Goal: Task Accomplishment & Management: Use online tool/utility

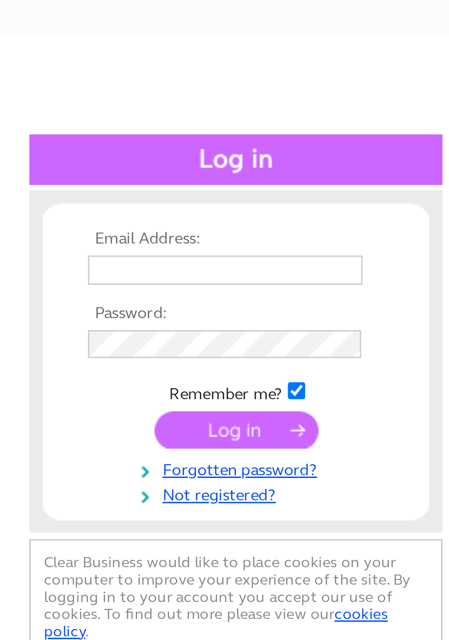
click at [378, 149] on input "text" at bounding box center [369, 150] width 94 height 10
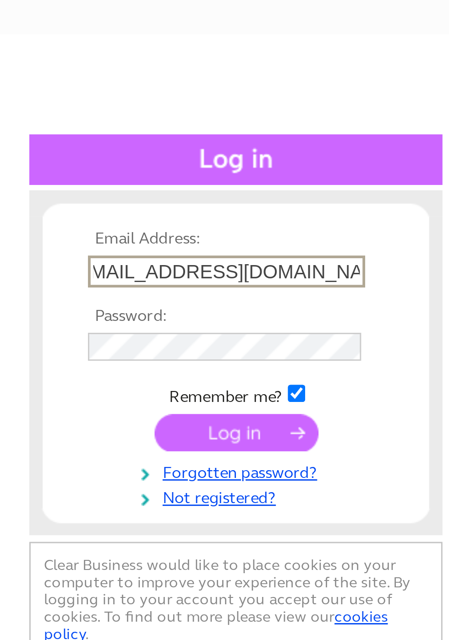
scroll to position [0, 10]
type input "[EMAIL_ADDRESS][DOMAIN_NAME]"
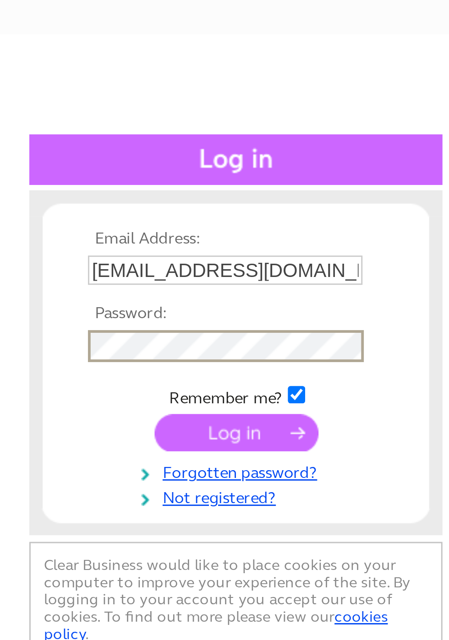
click at [345, 199] on input "submit" at bounding box center [373, 205] width 56 height 13
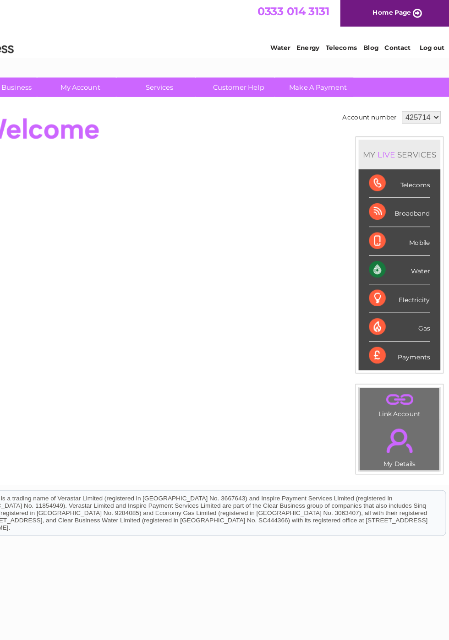
click at [190, 79] on link "Services" at bounding box center [191, 77] width 76 height 17
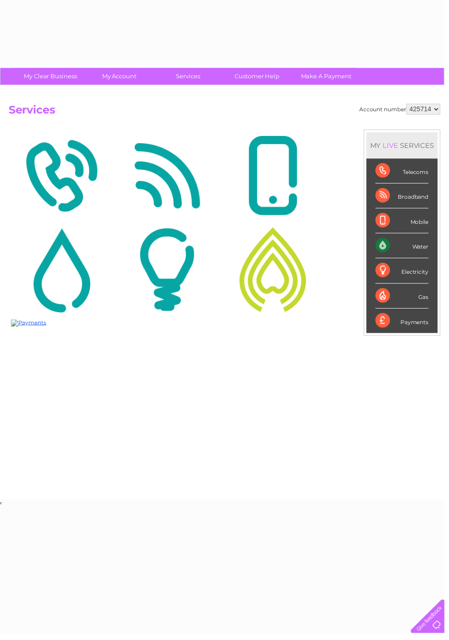
click at [181, 79] on link "Services" at bounding box center [191, 77] width 76 height 17
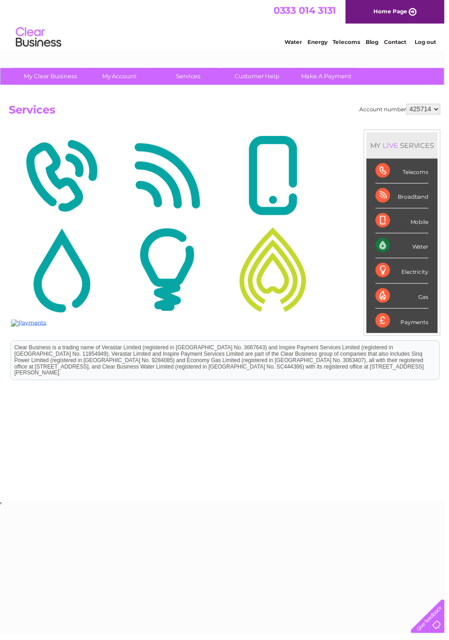
click at [200, 77] on link "Services" at bounding box center [191, 77] width 76 height 17
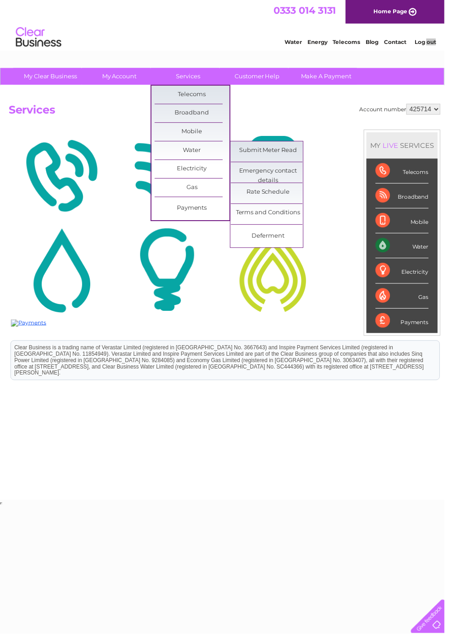
click at [282, 151] on link "Submit Meter Read" at bounding box center [271, 152] width 76 height 18
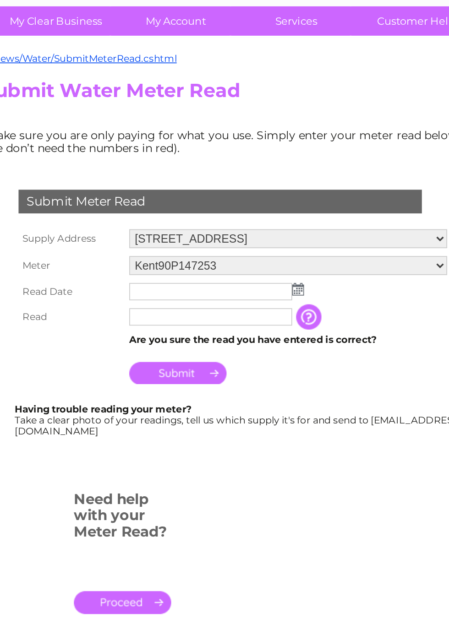
click at [193, 232] on img at bounding box center [191, 232] width 7 height 7
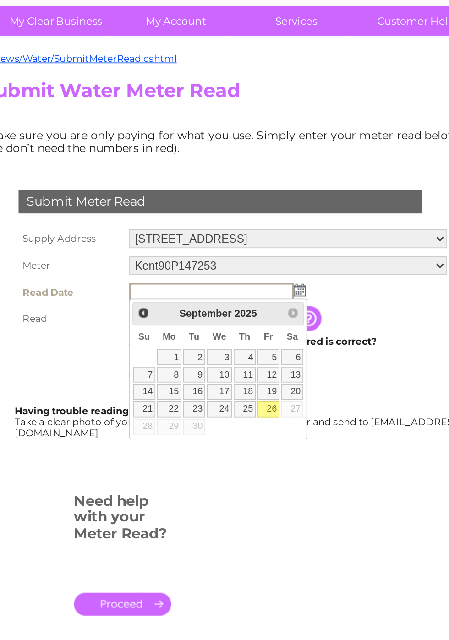
click at [176, 301] on link "26" at bounding box center [174, 302] width 13 height 9
type input "2025/09/26"
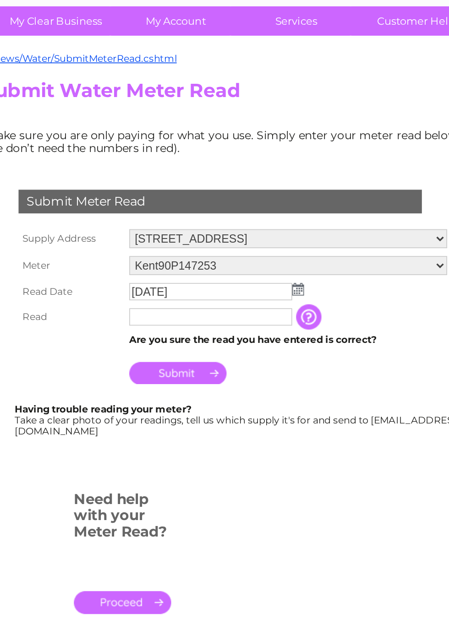
click at [158, 247] on input "text" at bounding box center [140, 249] width 94 height 10
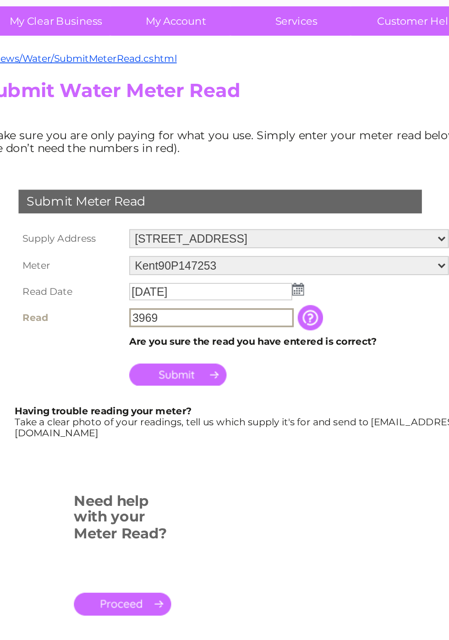
type input "3969"
click at [130, 279] on input "Submit" at bounding box center [121, 282] width 56 height 13
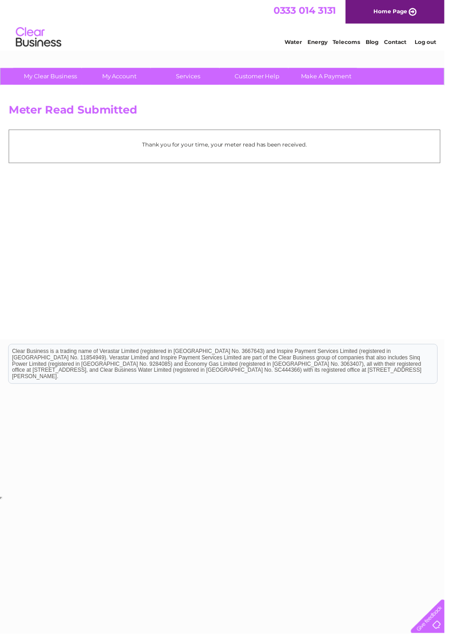
click at [432, 43] on link "Log out" at bounding box center [430, 42] width 22 height 7
